Goal: Task Accomplishment & Management: Use online tool/utility

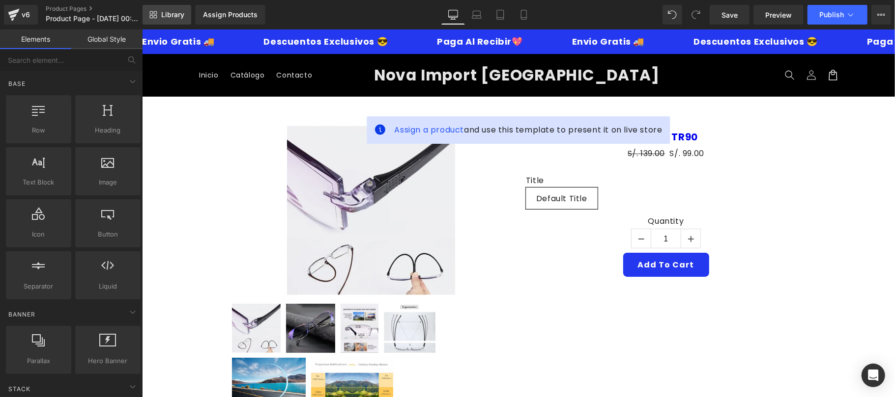
click at [173, 16] on span "Library" at bounding box center [172, 14] width 23 height 9
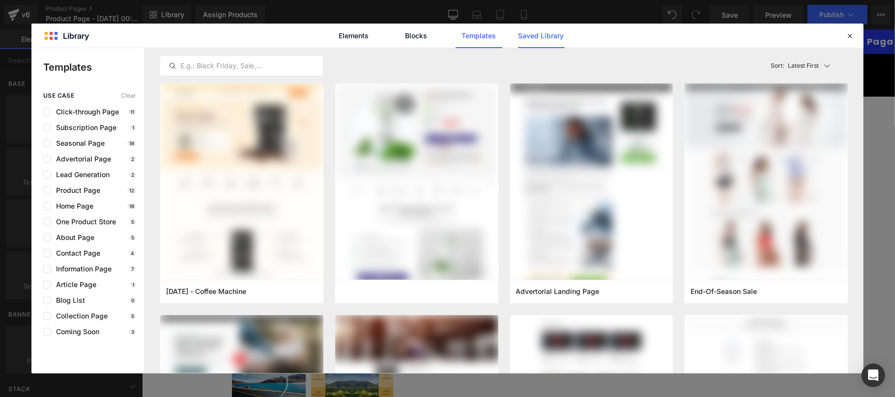
click at [559, 40] on link "Saved Library" at bounding box center [541, 36] width 47 height 25
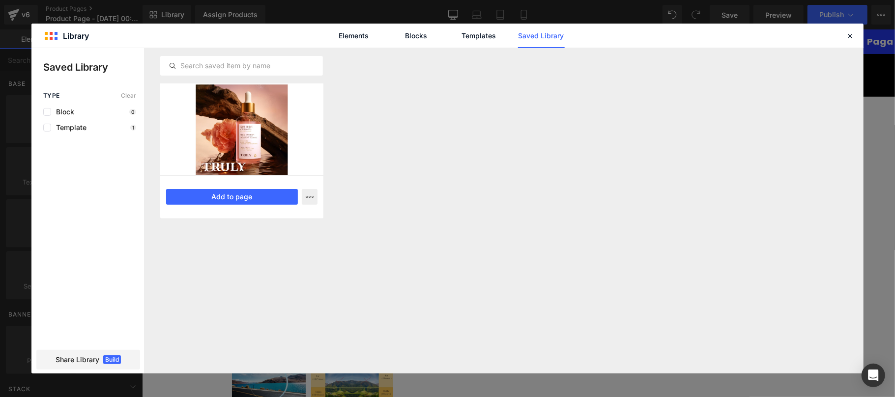
click at [234, 156] on div at bounding box center [241, 130] width 163 height 92
click at [250, 197] on button "Add to page" at bounding box center [232, 197] width 132 height 16
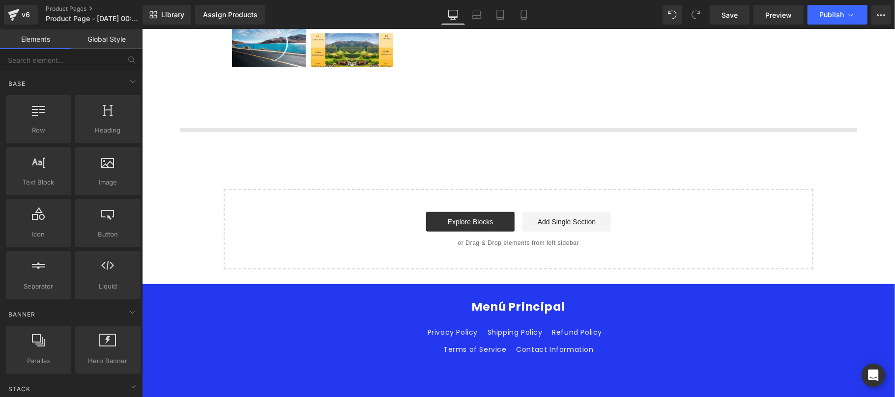
scroll to position [352, 0]
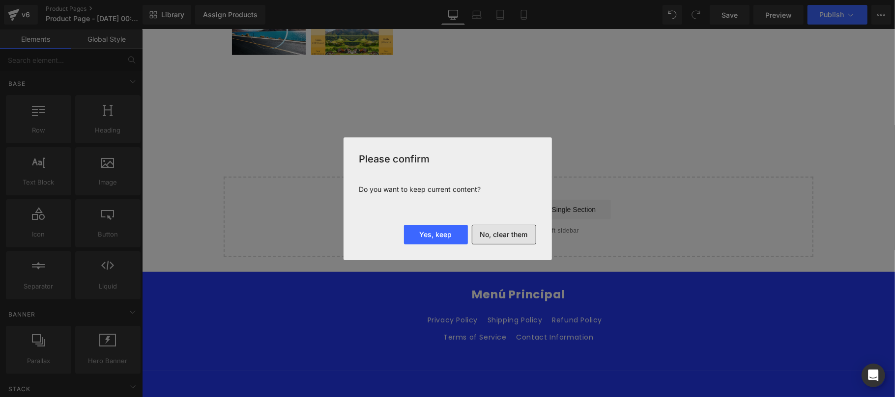
click at [490, 232] on button "No, clear them" at bounding box center [504, 235] width 64 height 20
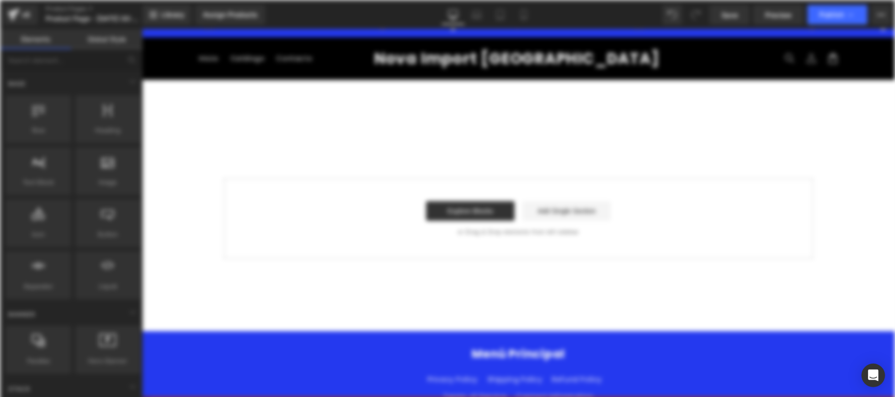
scroll to position [0, 0]
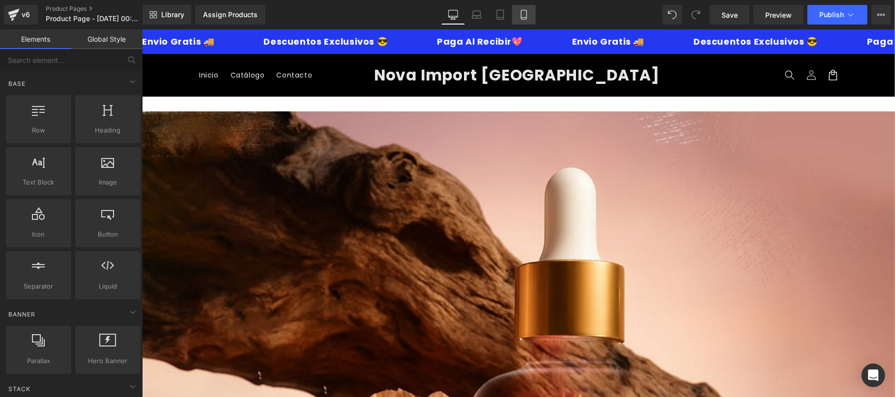
click at [527, 14] on icon at bounding box center [524, 15] width 10 height 10
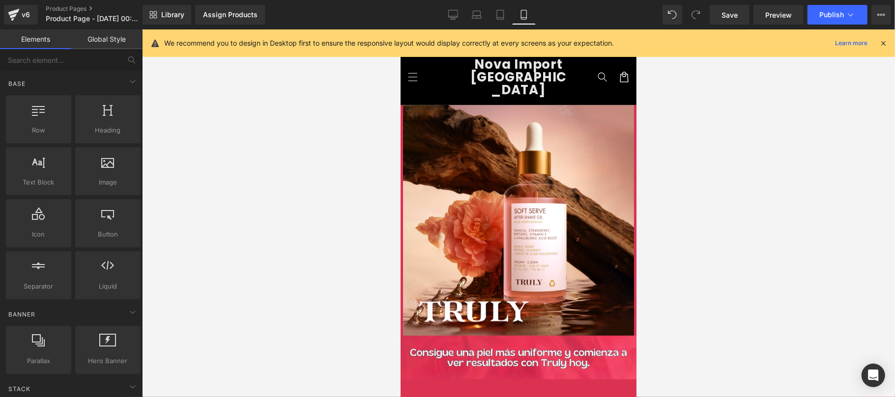
click at [880, 44] on icon at bounding box center [882, 43] width 9 height 9
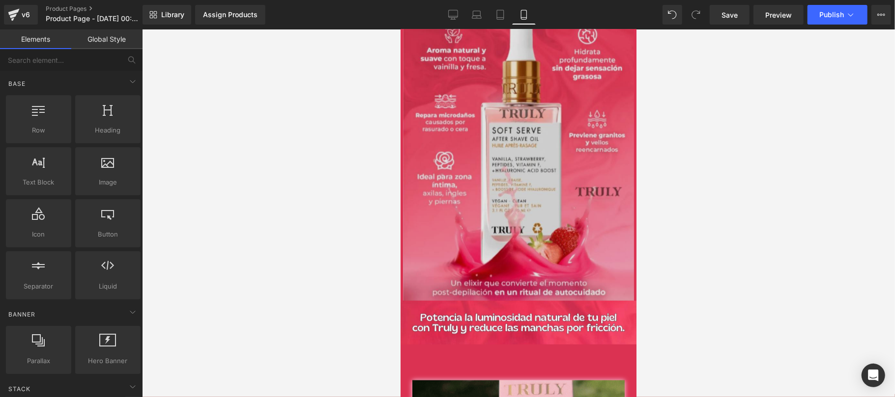
scroll to position [699, 0]
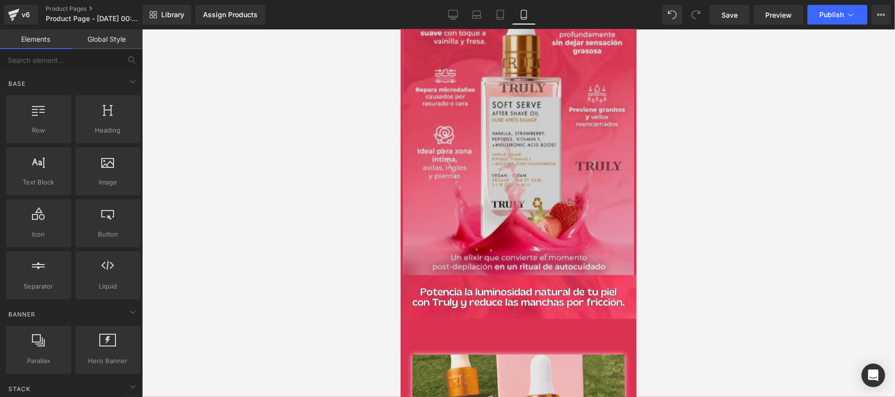
click at [544, 171] on img at bounding box center [518, 100] width 236 height 349
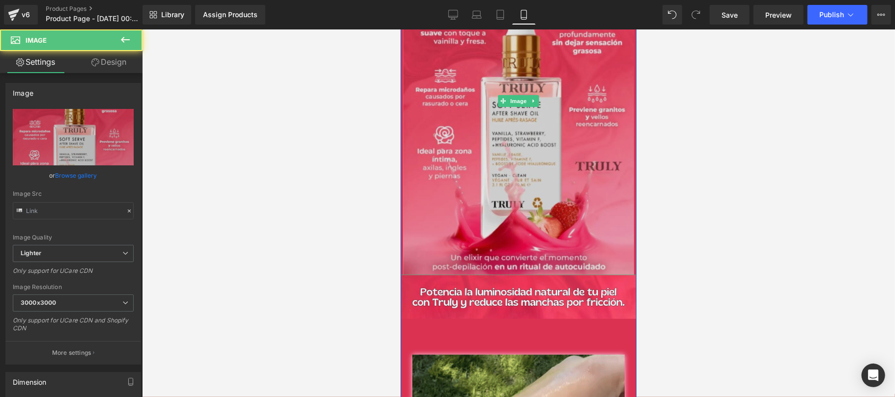
type input "[URL][DOMAIN_NAME]"
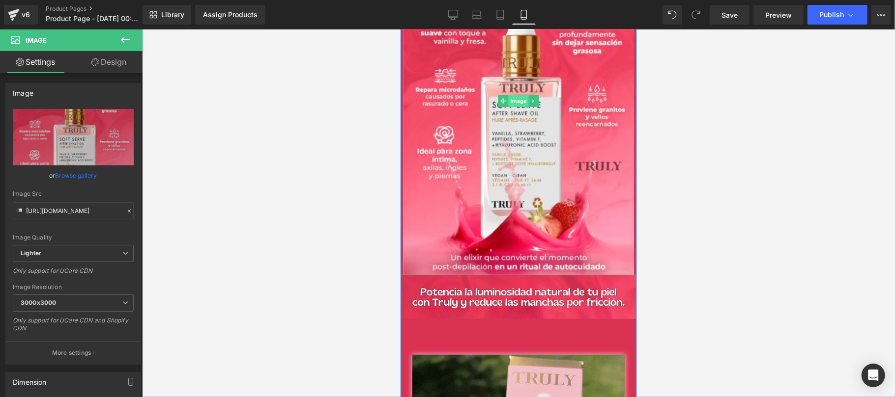
click at [515, 95] on span "Image" at bounding box center [518, 101] width 21 height 12
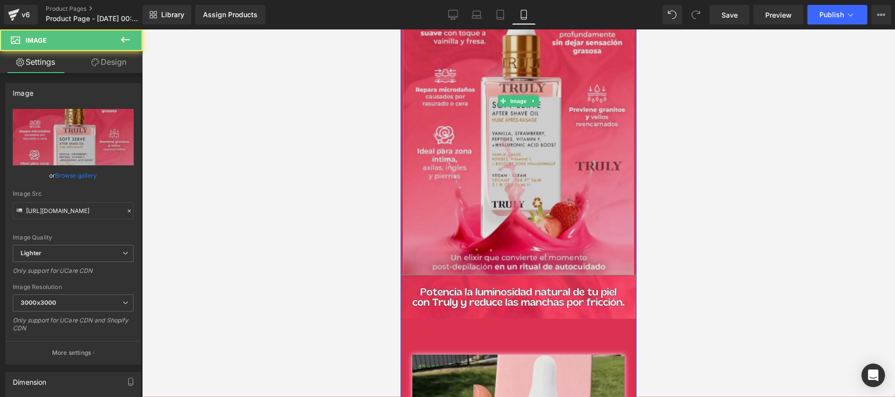
click at [527, 164] on img at bounding box center [518, 100] width 236 height 349
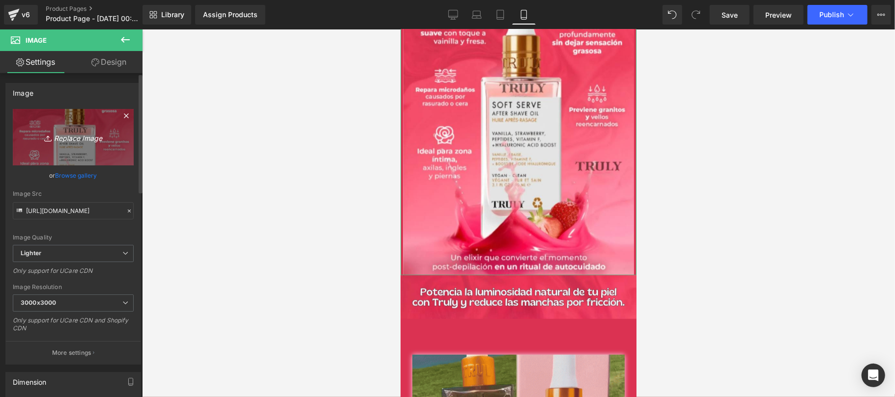
click at [69, 136] on icon "Replace Image" at bounding box center [73, 137] width 79 height 12
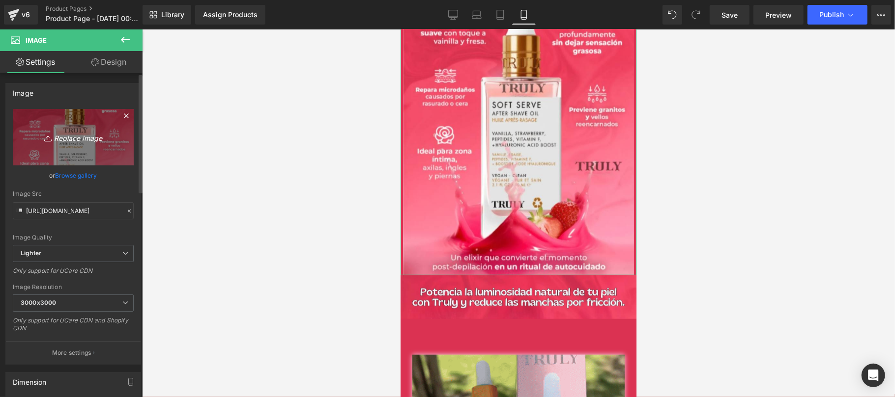
type input "C:\fakepath\CREATIVO-TR90-1.jpg"
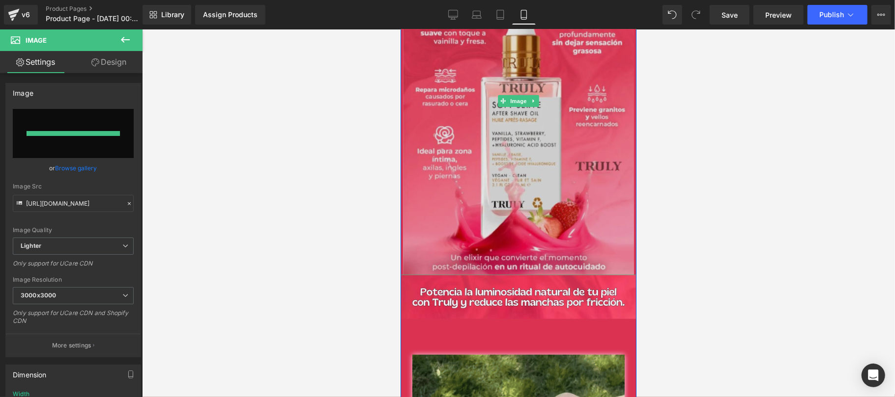
type input "[URL][DOMAIN_NAME]"
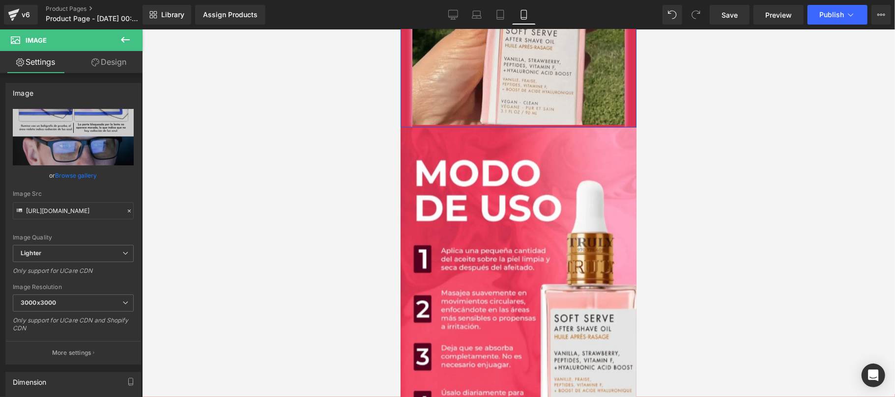
scroll to position [1048, 0]
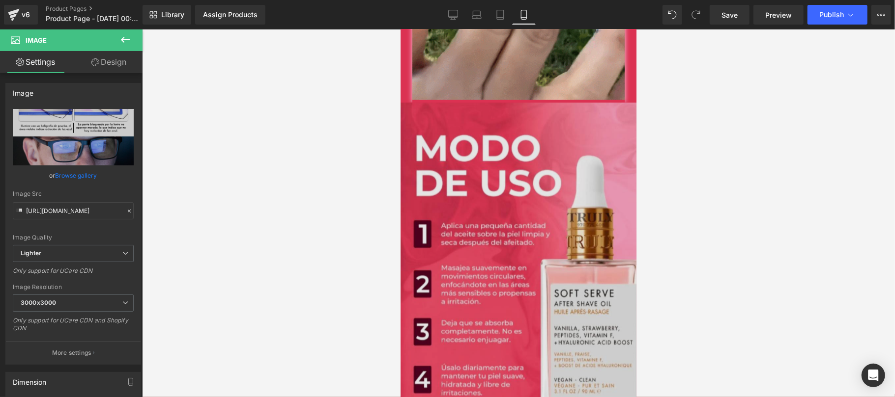
click at [507, 277] on img at bounding box center [518, 280] width 236 height 356
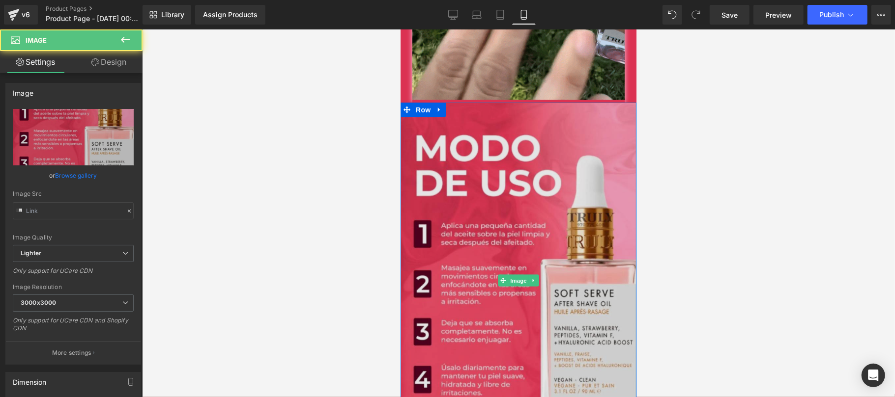
type input "[URL][DOMAIN_NAME]"
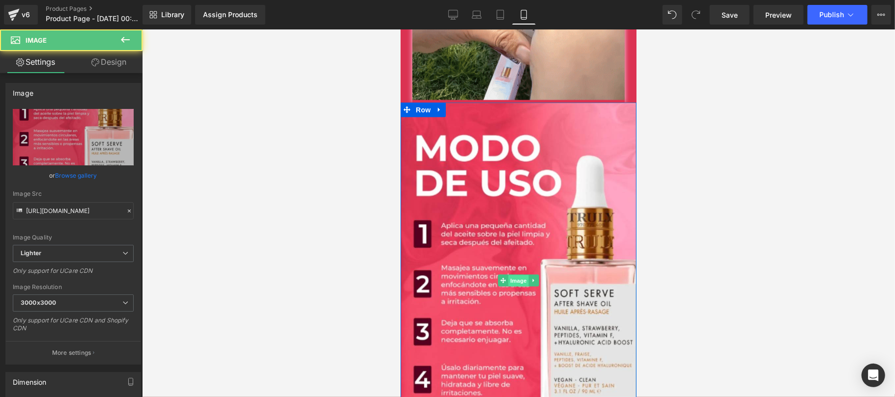
click at [508, 275] on span "Image" at bounding box center [518, 281] width 21 height 12
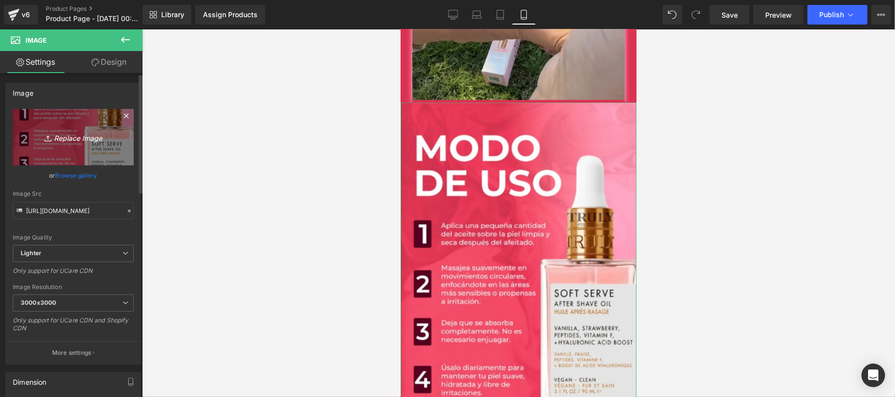
click at [66, 138] on icon "Replace Image" at bounding box center [73, 137] width 79 height 12
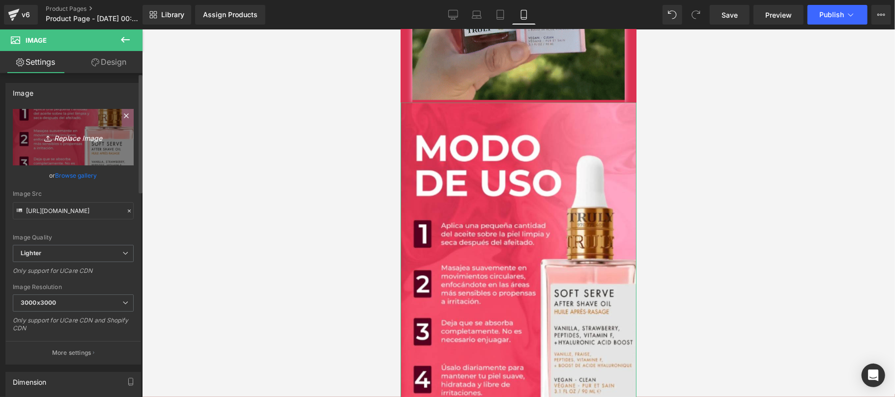
type input "C:\fakepath\CREATIVO-TR90-2.jpg"
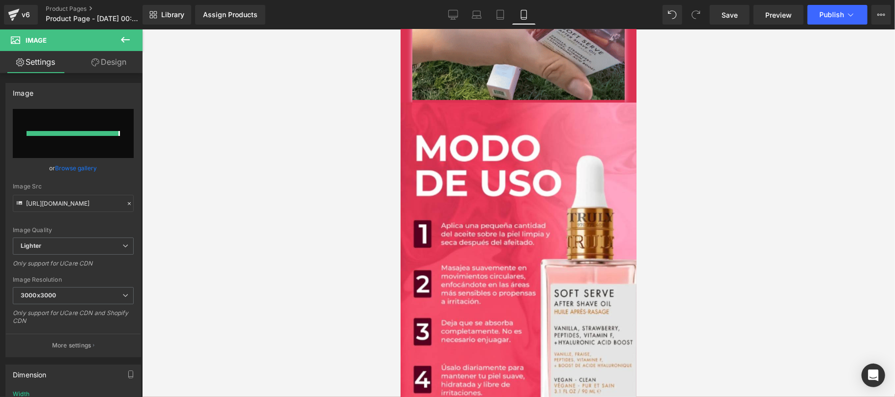
type input "[URL][DOMAIN_NAME]"
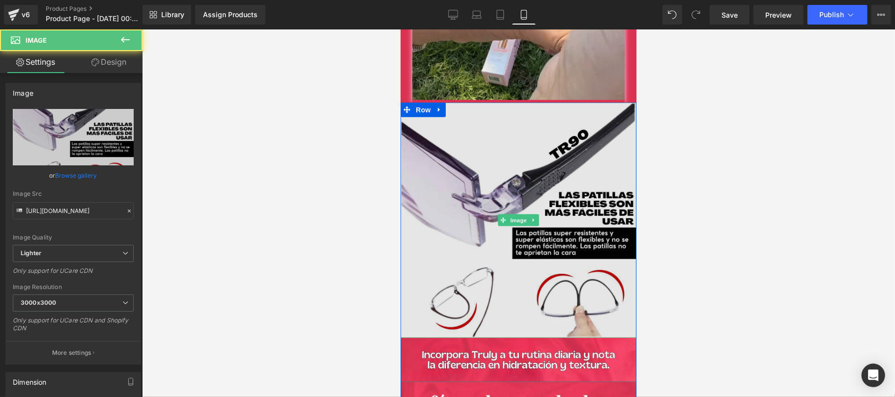
click at [593, 219] on img at bounding box center [518, 220] width 236 height 236
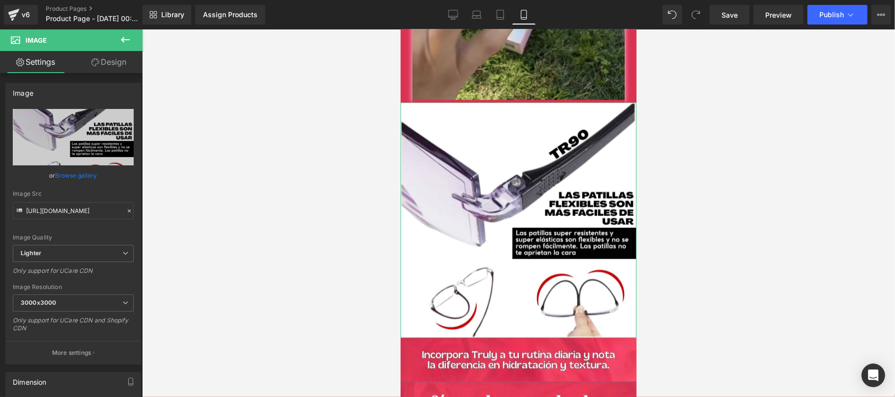
click at [99, 52] on link "Design" at bounding box center [108, 62] width 71 height 22
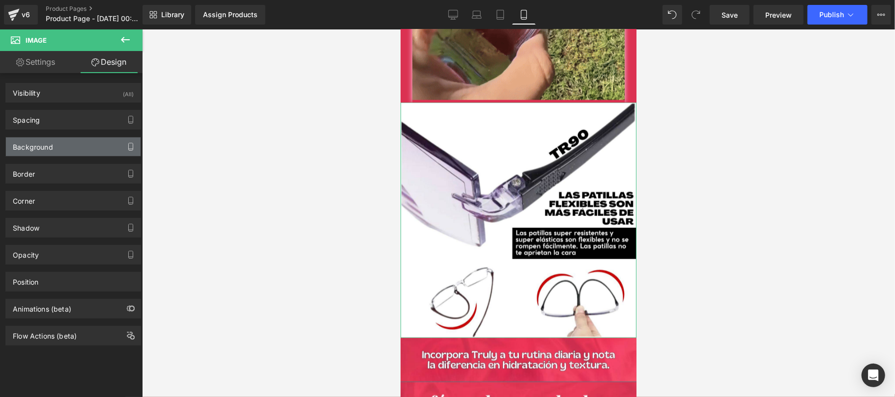
type input "0"
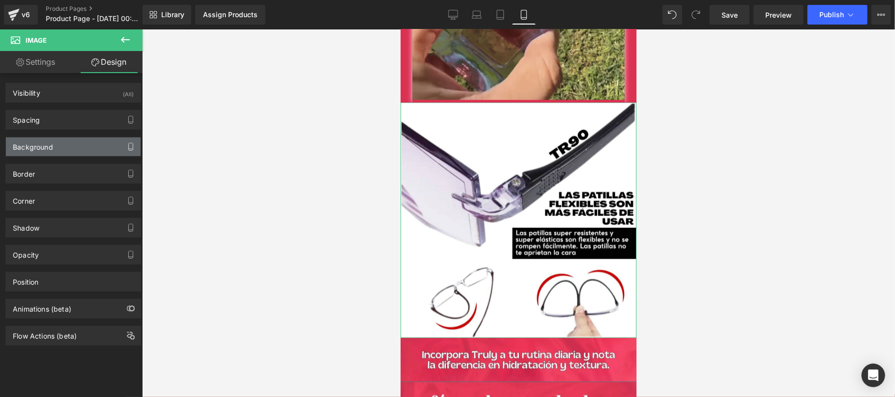
type input "0"
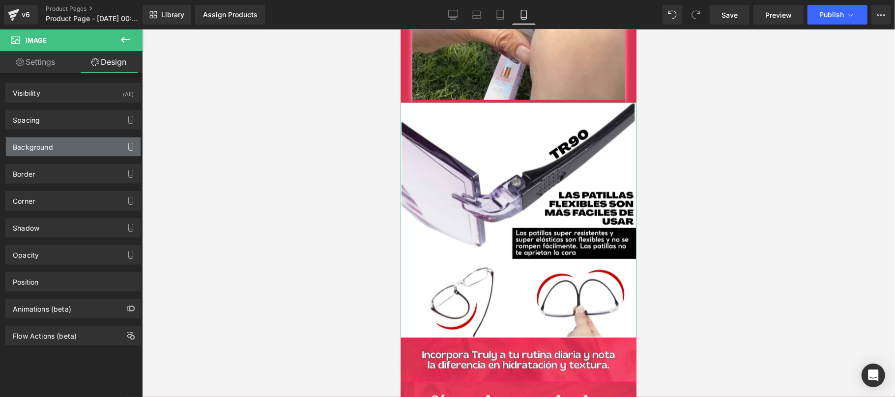
type input "0"
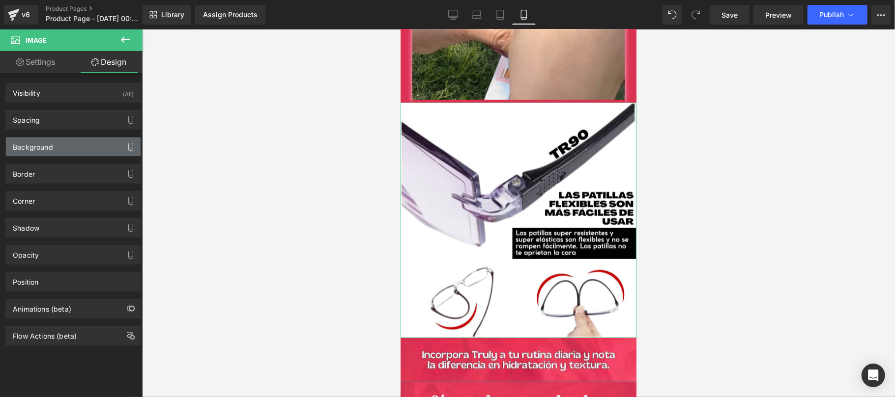
type input "0"
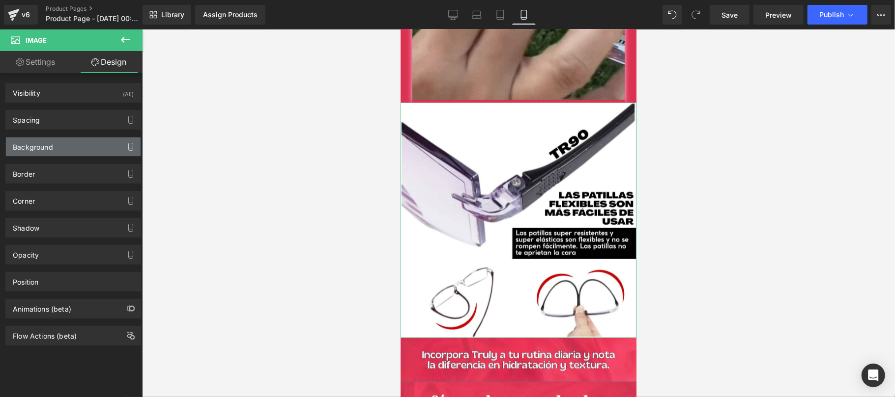
type input "0"
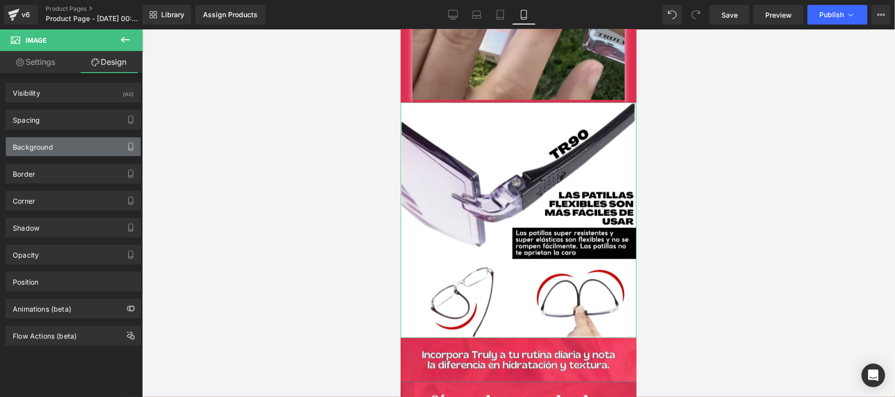
type input "0"
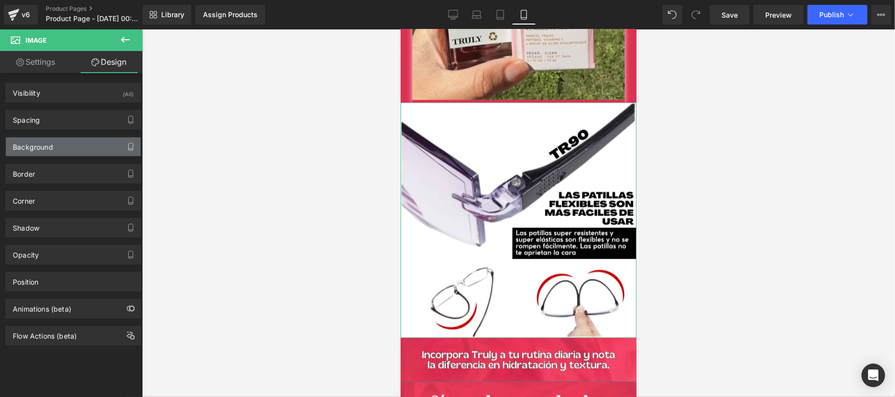
type input "0"
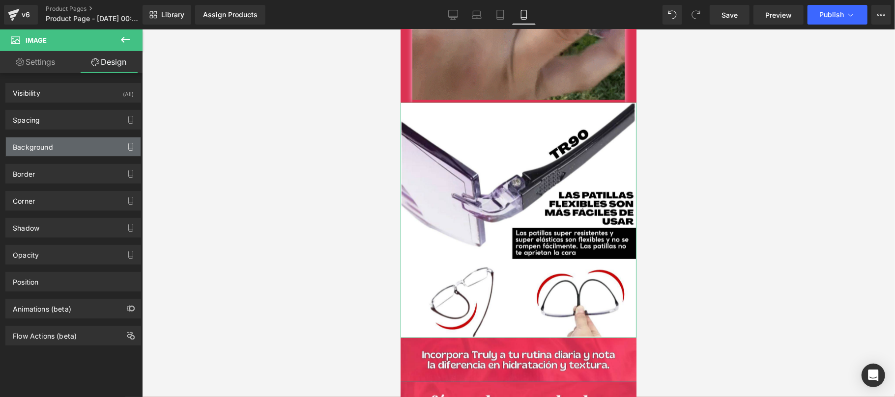
type input "0"
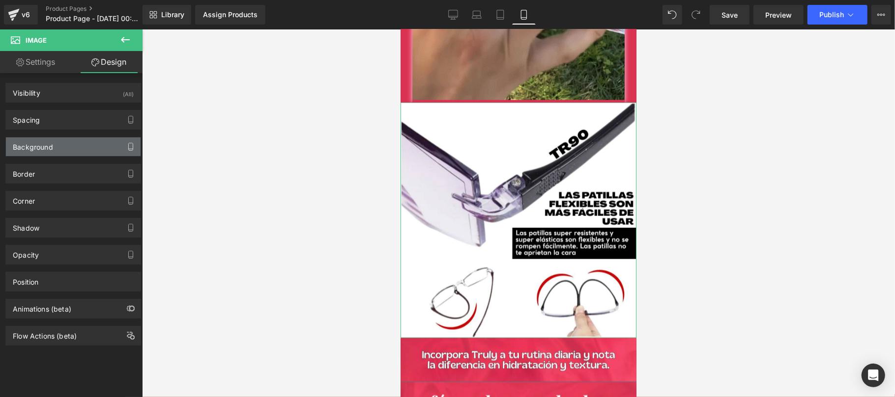
type input "#000000"
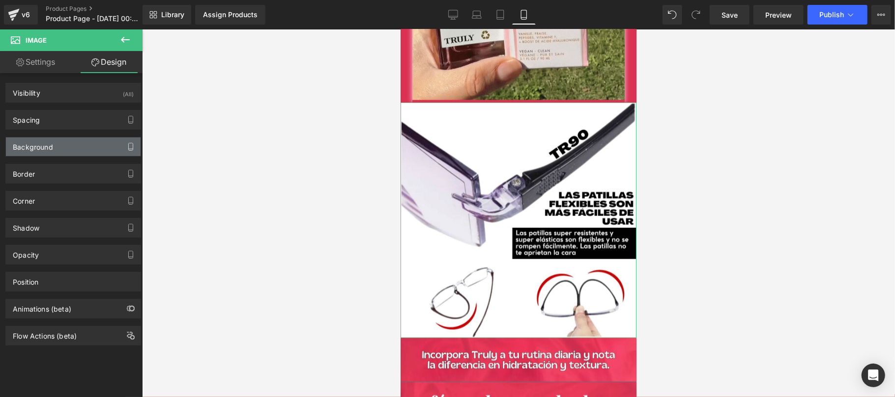
type input "90"
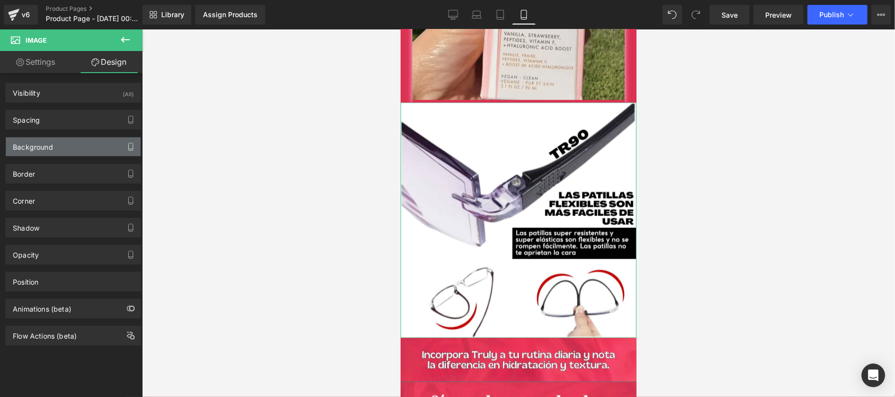
type input "0"
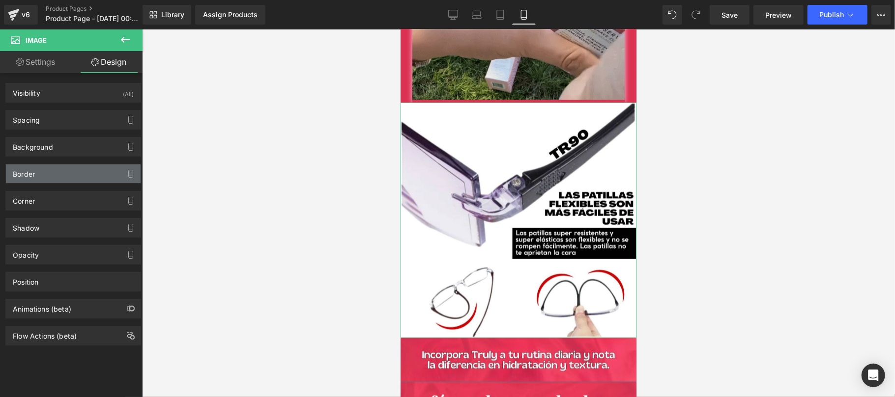
click at [83, 171] on div "Border" at bounding box center [73, 174] width 135 height 19
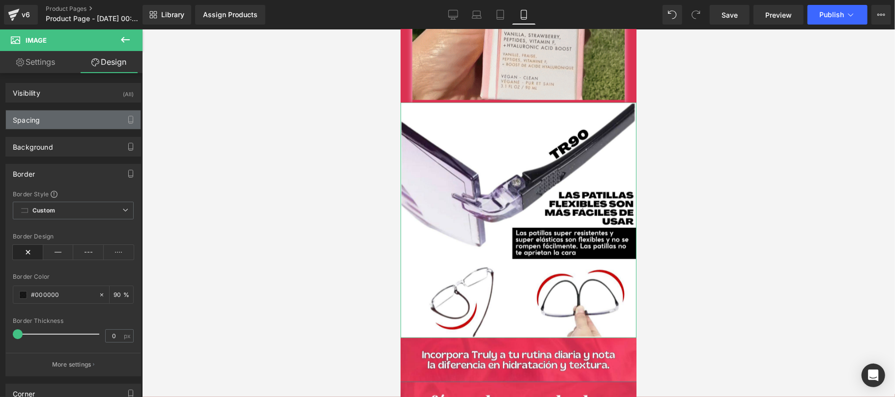
click at [76, 123] on div "Spacing" at bounding box center [73, 120] width 135 height 19
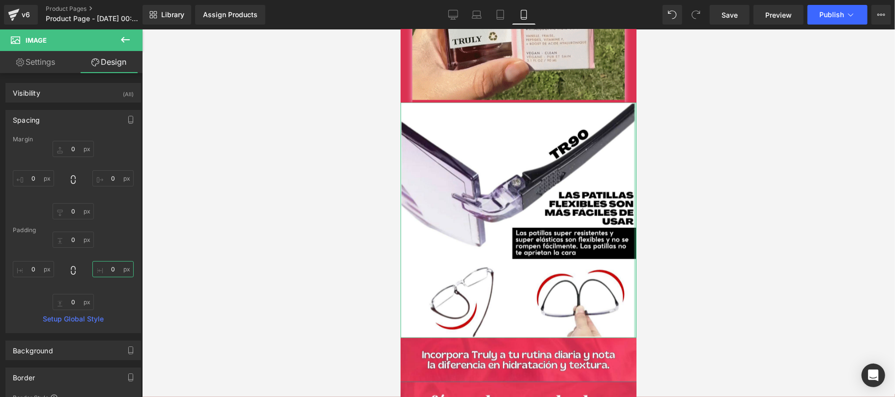
click at [115, 268] on input "0" at bounding box center [112, 269] width 41 height 16
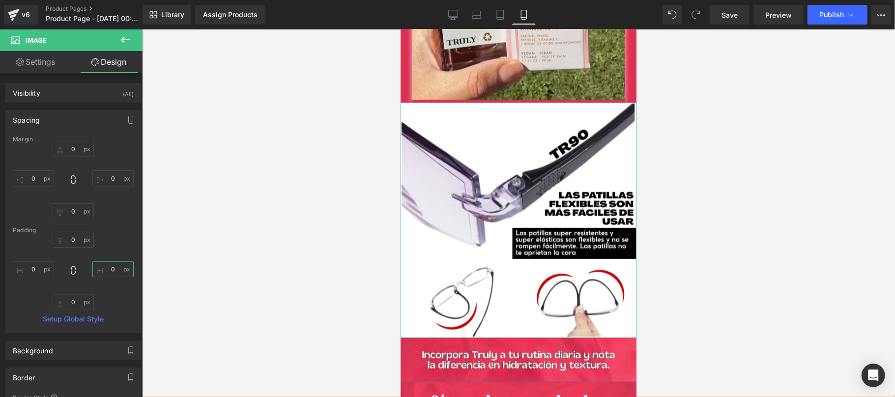
type input "5"
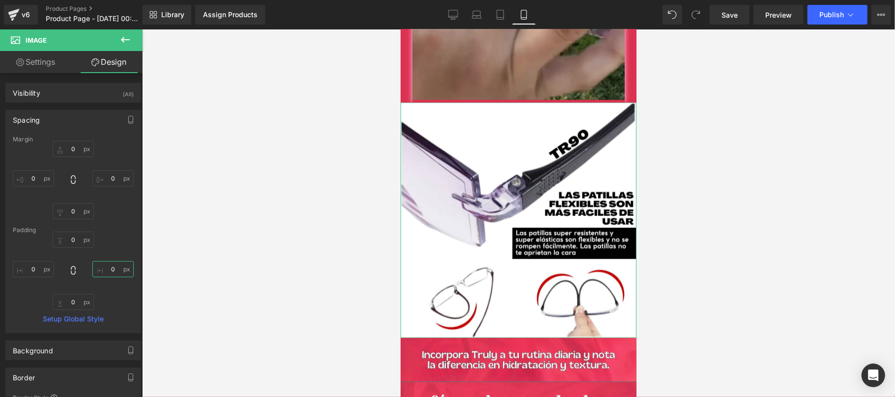
type input "8"
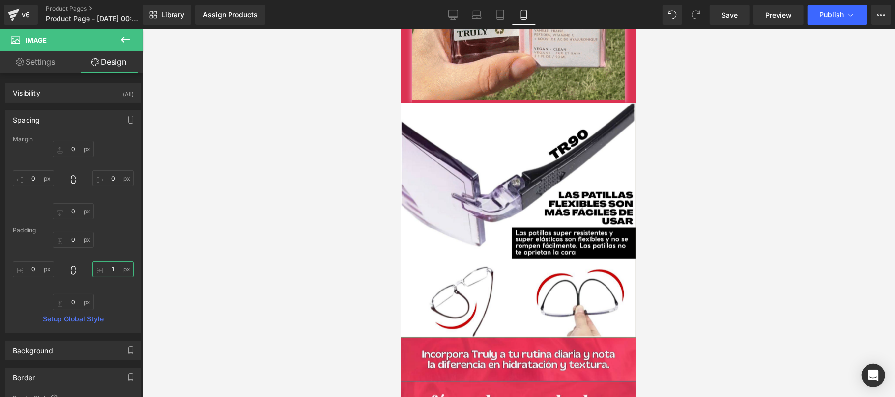
type input "11"
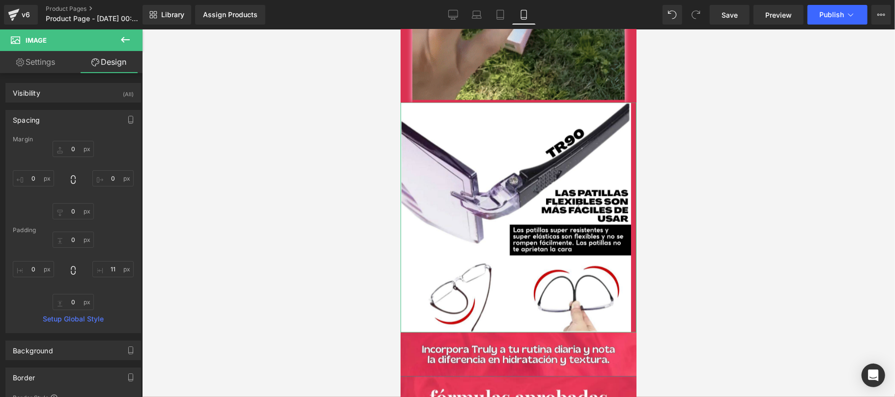
click at [680, 162] on div at bounding box center [518, 213] width 753 height 368
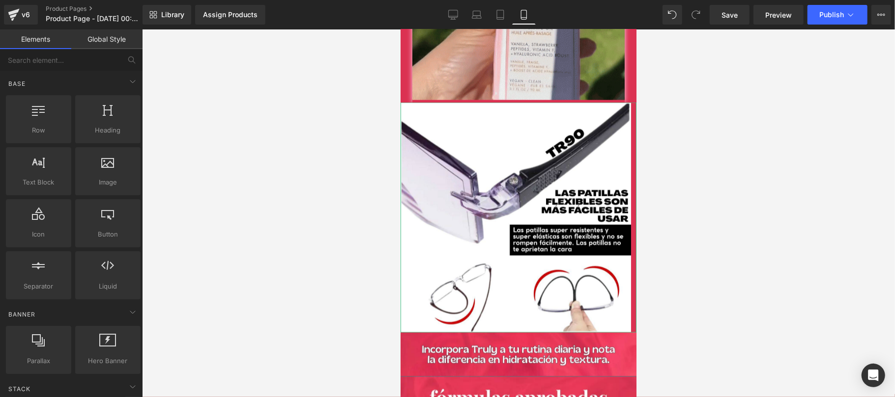
click at [680, 162] on div at bounding box center [518, 213] width 753 height 368
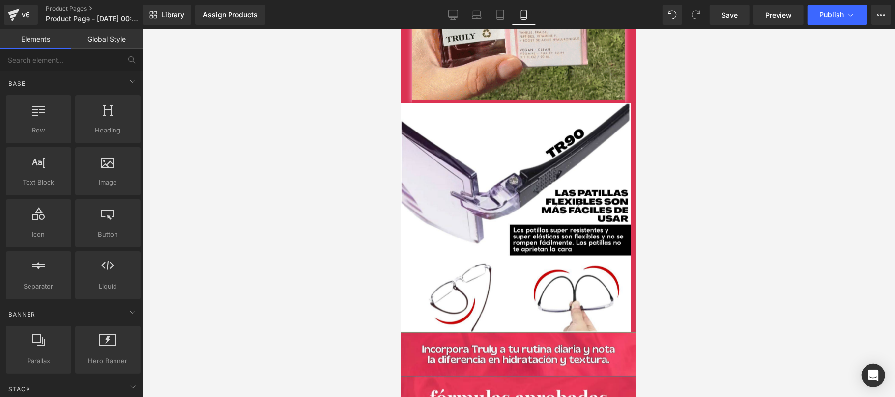
click at [684, 192] on div at bounding box center [518, 213] width 753 height 368
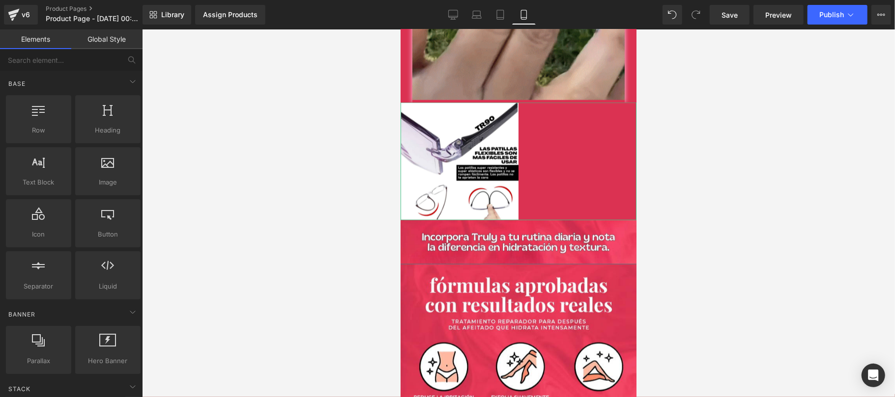
click at [741, 226] on div at bounding box center [518, 213] width 753 height 368
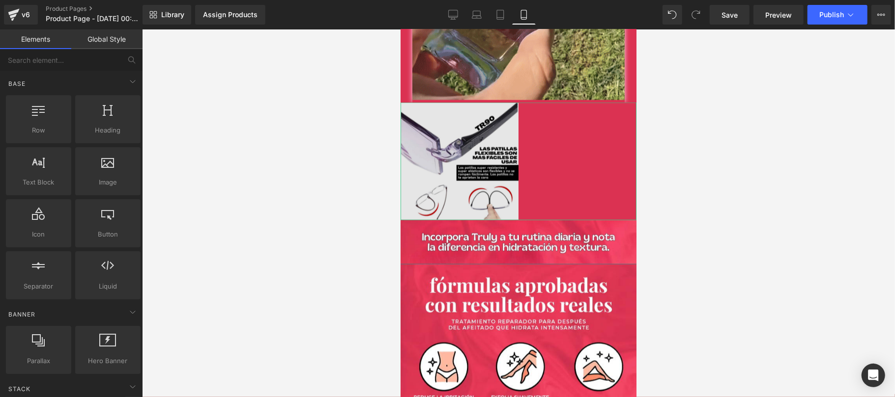
click at [461, 157] on img at bounding box center [518, 161] width 236 height 118
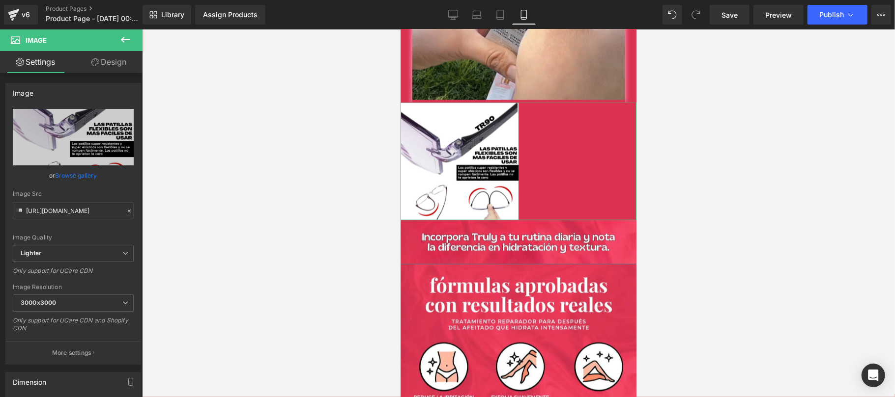
click at [109, 63] on link "Design" at bounding box center [108, 62] width 71 height 22
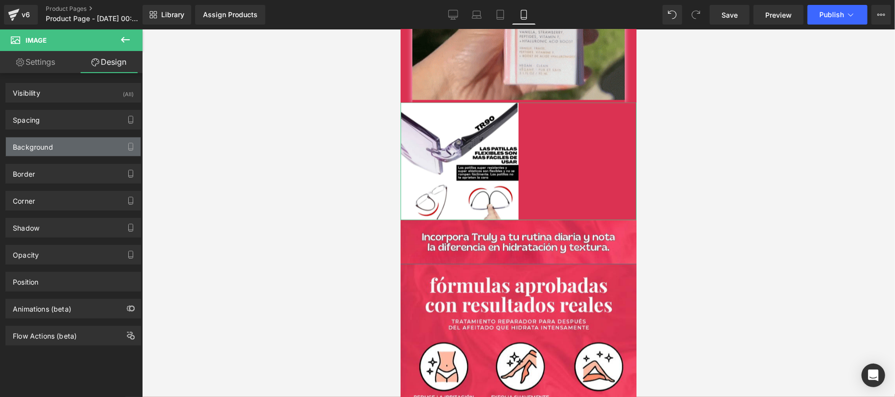
type input "0"
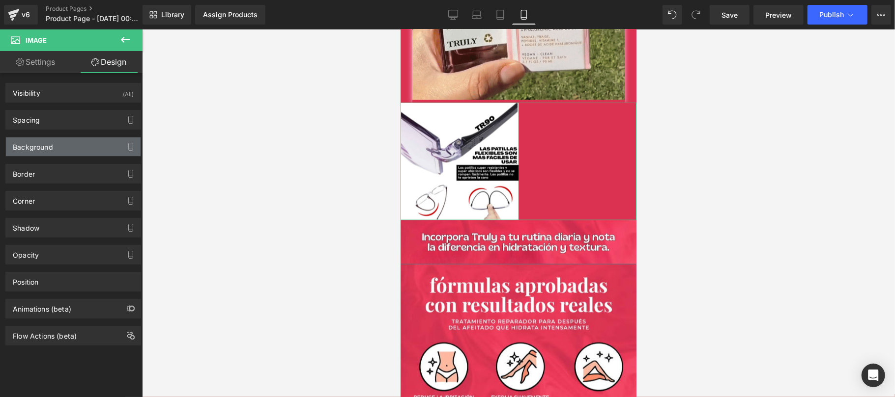
type input "0"
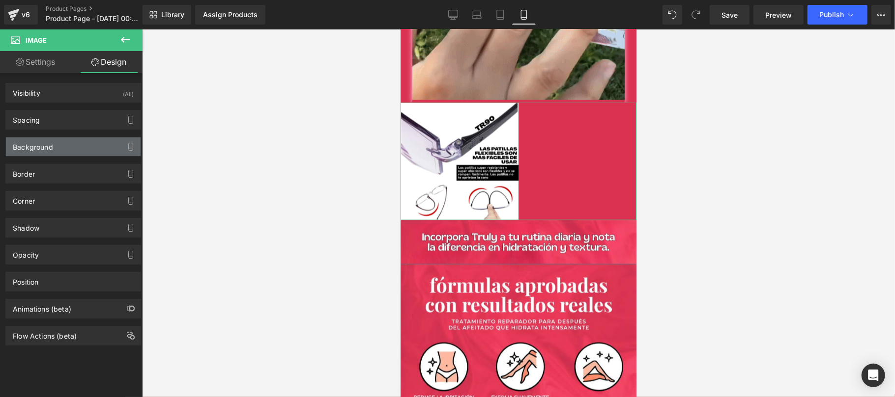
type input "0"
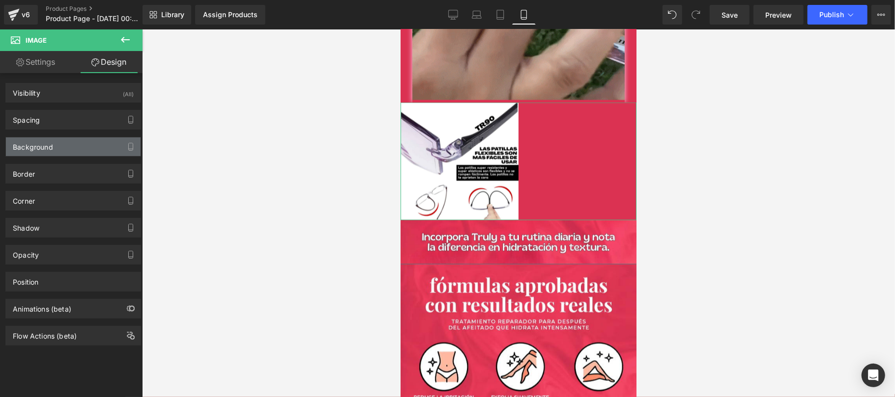
type input "0"
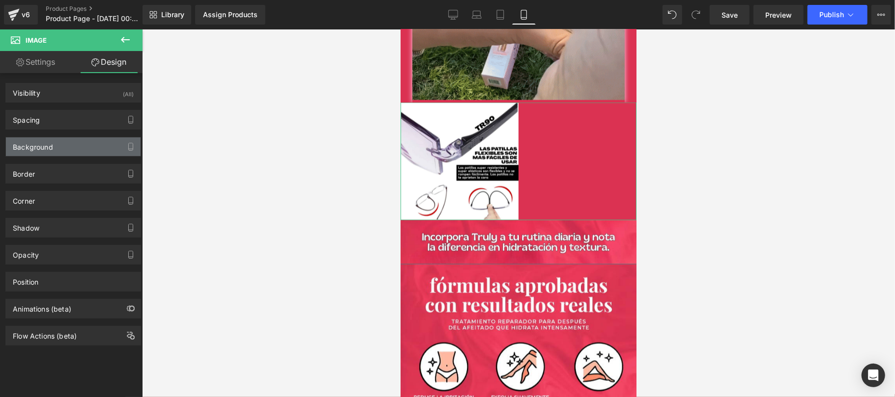
type input "0"
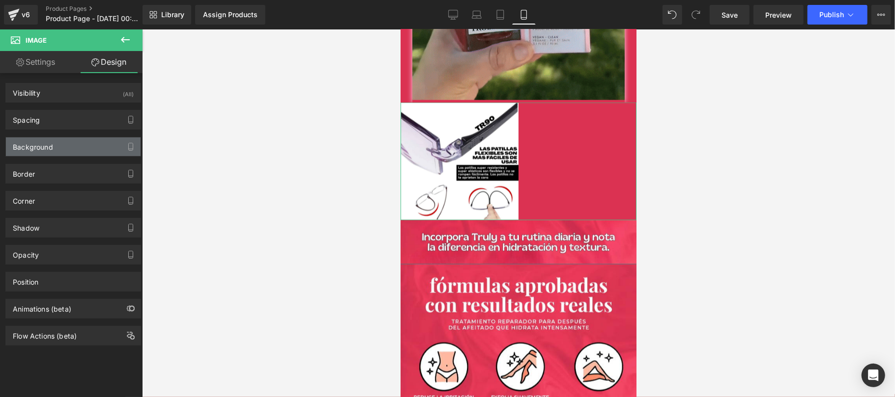
type input "240"
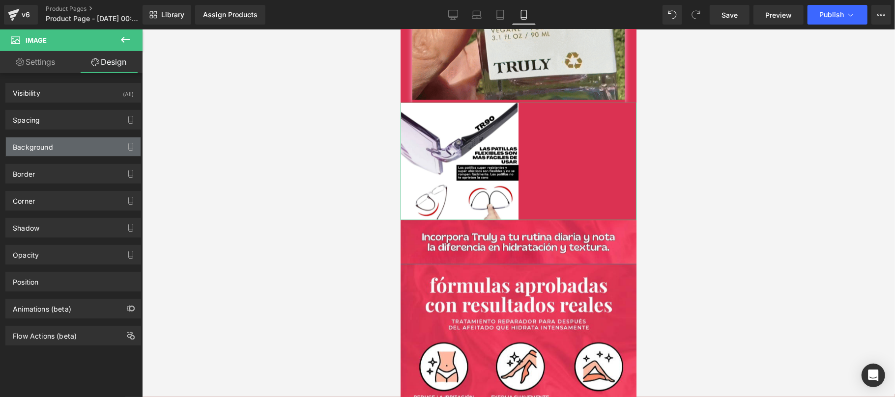
type input "0"
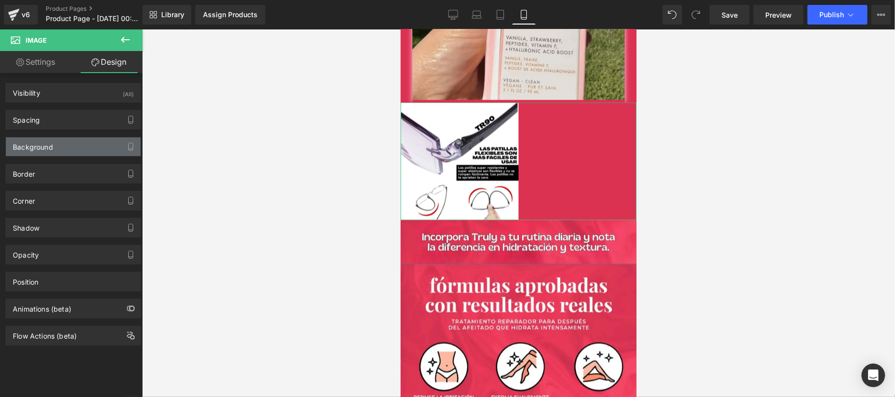
type input "0"
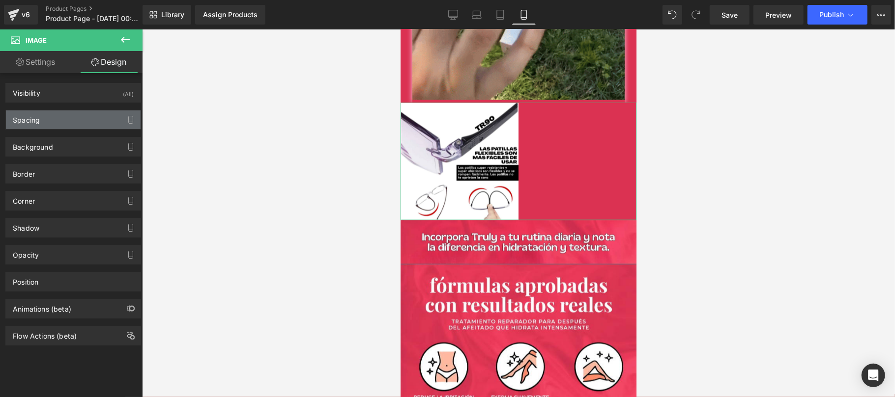
click at [89, 118] on div "Spacing" at bounding box center [73, 120] width 135 height 19
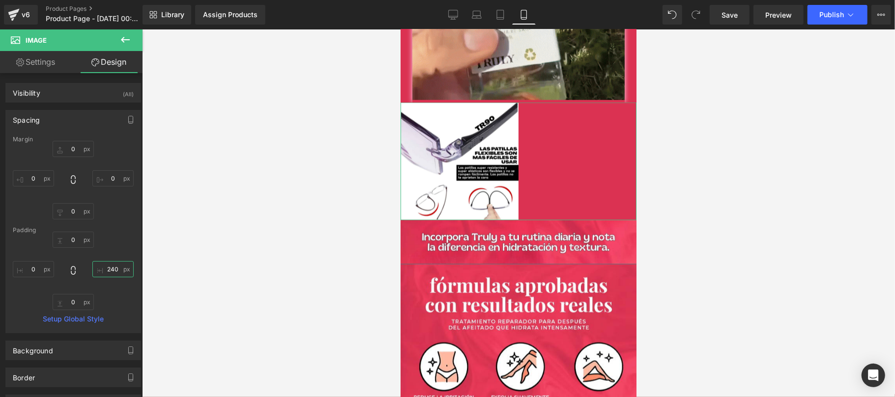
click at [116, 261] on input "240" at bounding box center [112, 269] width 41 height 16
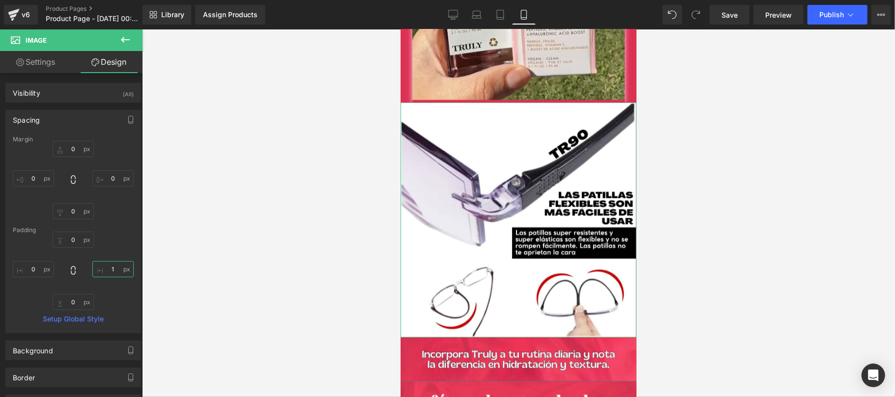
type input "10"
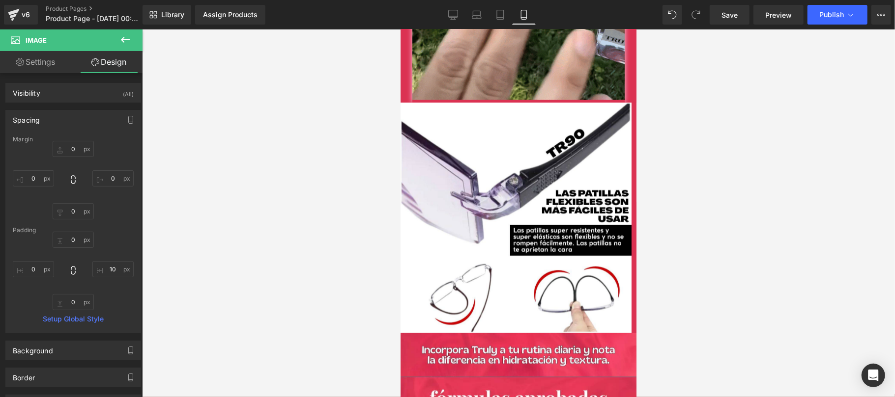
click at [680, 244] on div at bounding box center [518, 213] width 753 height 368
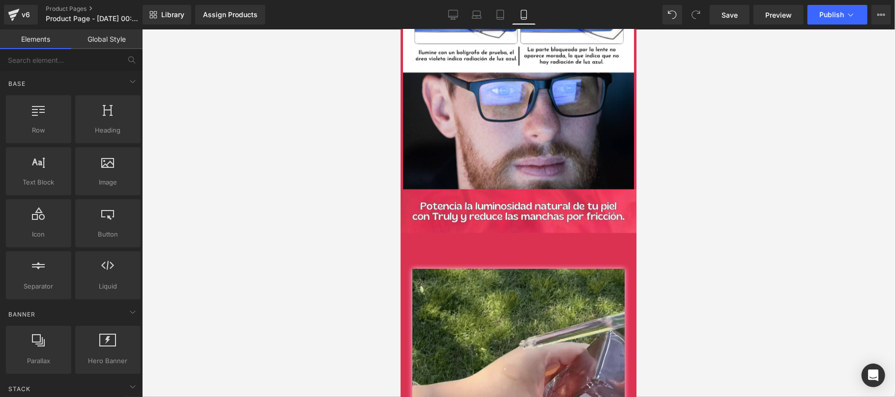
scroll to position [524, 0]
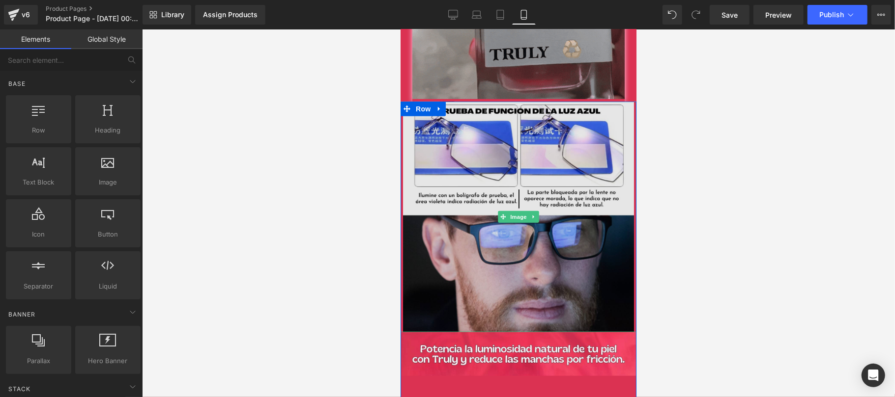
drag, startPoint x: 477, startPoint y: 144, endPoint x: 506, endPoint y: 186, distance: 51.5
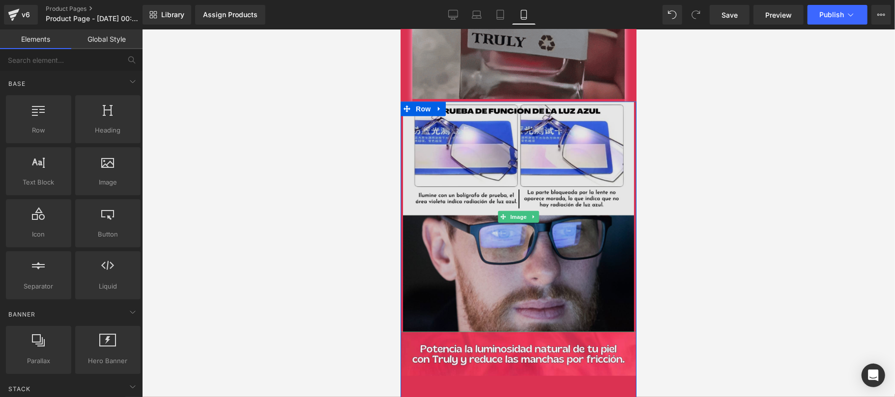
click at [478, 143] on img at bounding box center [518, 216] width 236 height 231
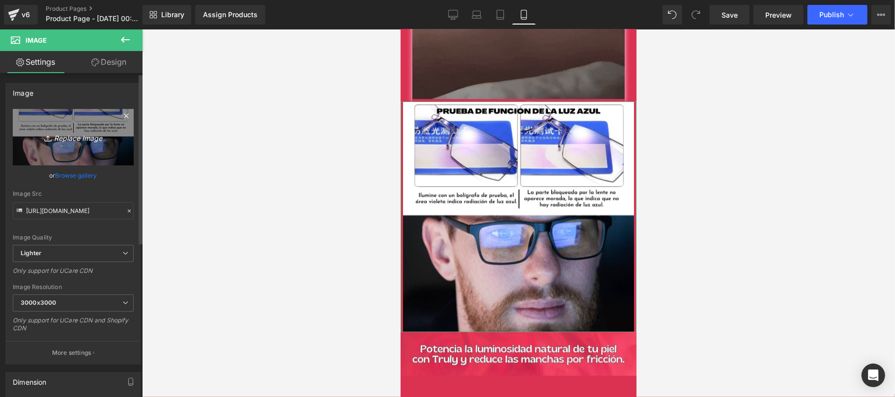
click at [64, 140] on icon "Replace Image" at bounding box center [73, 137] width 79 height 12
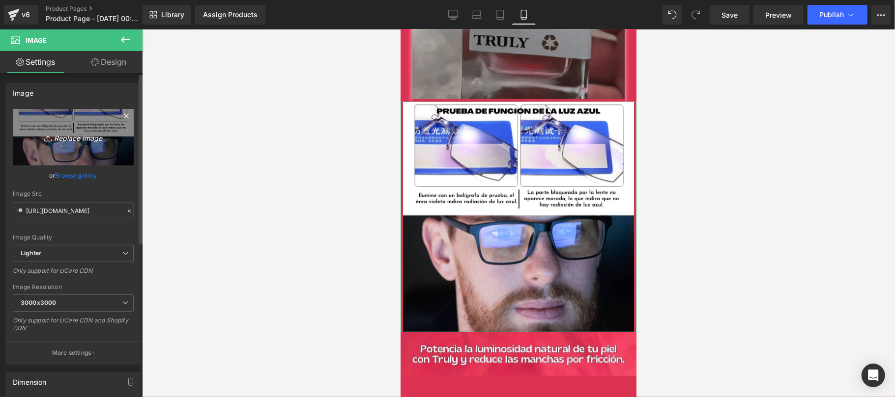
type input "C:\fakepath\CREATIVO-TR90-1 (1).jpg"
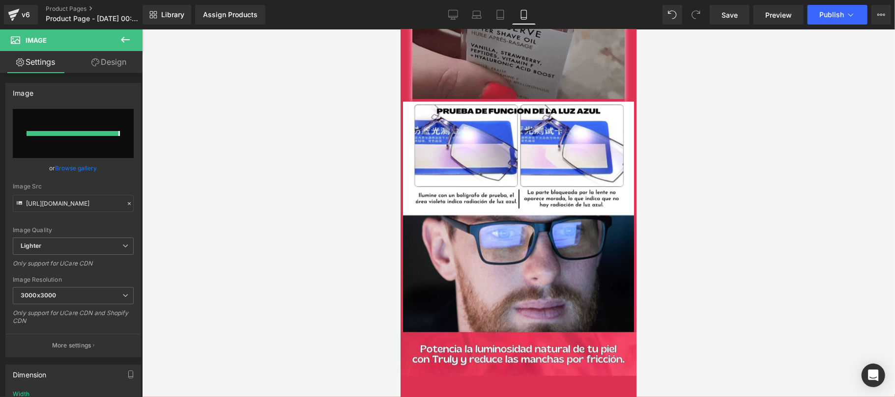
type input "[URL][DOMAIN_NAME]"
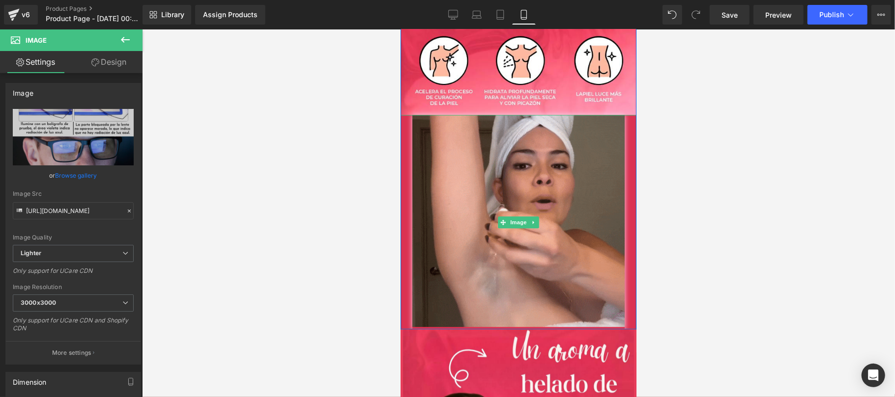
scroll to position [1572, 0]
